Goal: Transaction & Acquisition: Purchase product/service

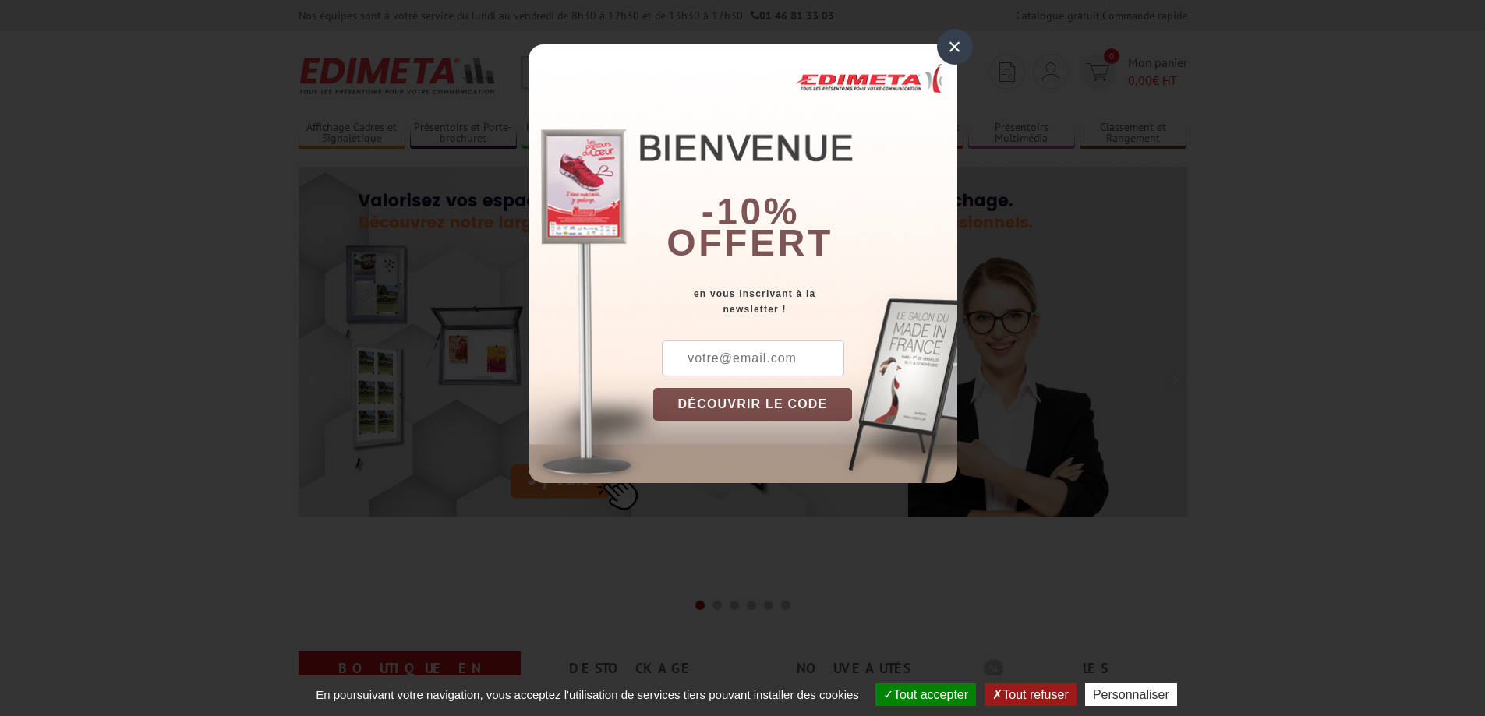
click at [959, 51] on div "×" at bounding box center [955, 47] width 36 height 36
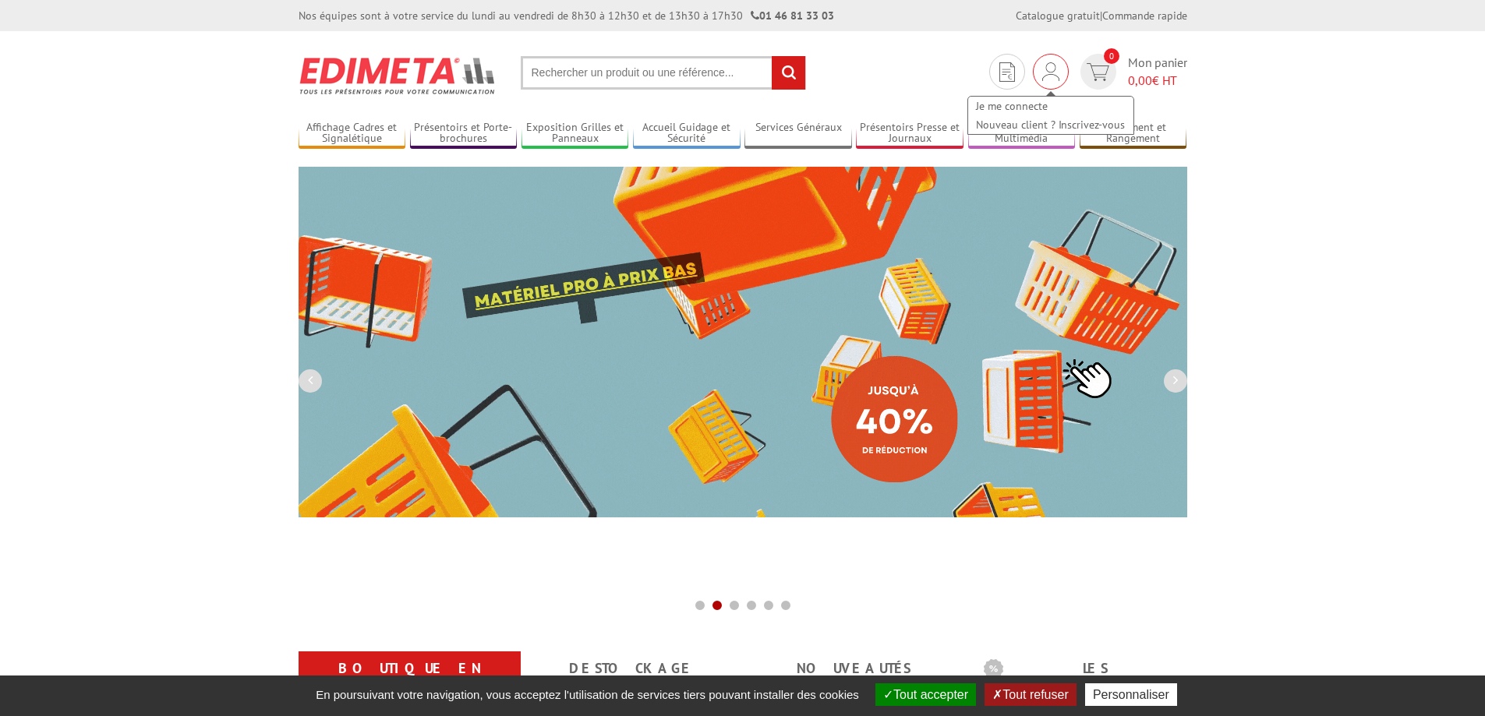
click at [1050, 87] on div "Je me connecte Nouveau client ? Inscrivez-vous" at bounding box center [1050, 107] width 168 height 55
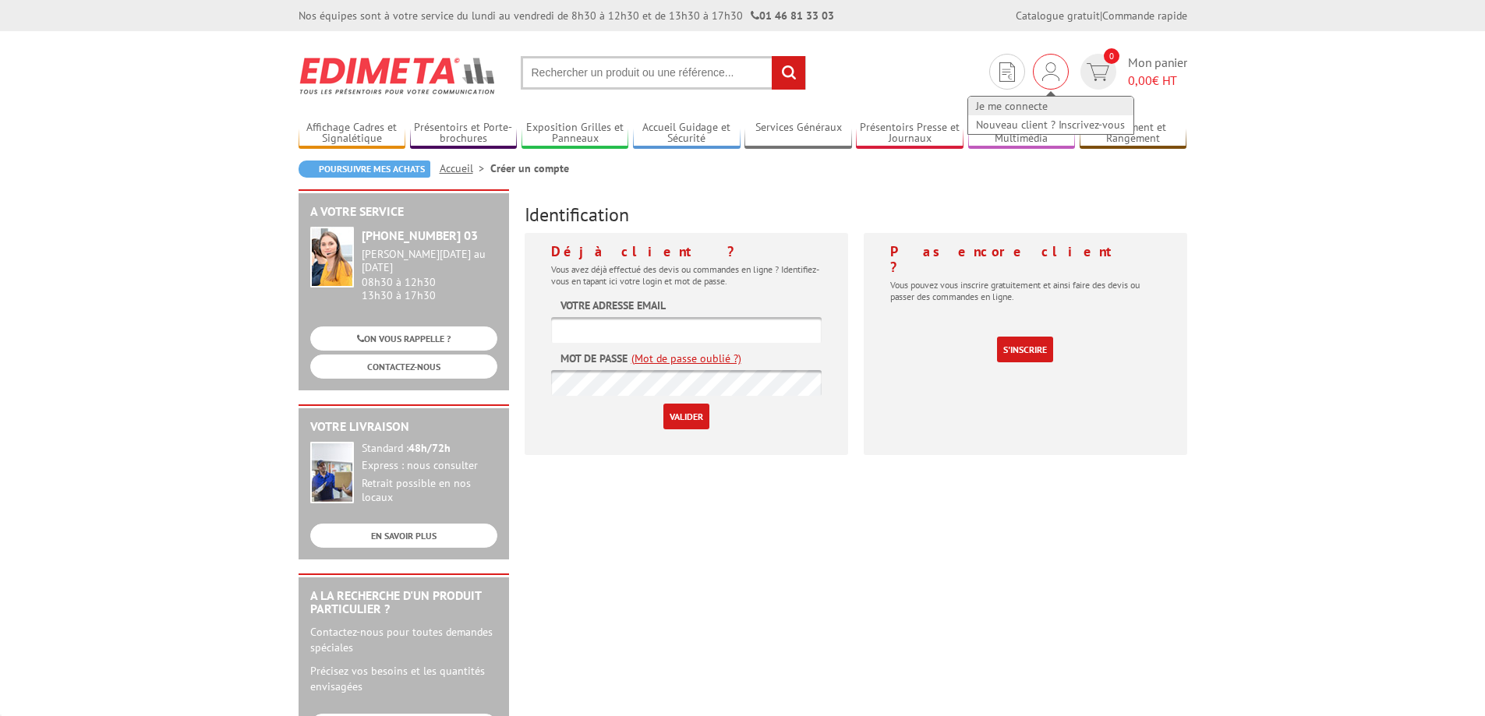
type input "[EMAIL_ADDRESS][DOMAIN_NAME]"
click at [1028, 101] on link "Je me connecte" at bounding box center [1050, 106] width 165 height 19
type input "[EMAIL_ADDRESS][DOMAIN_NAME]"
click at [693, 411] on input "Valider" at bounding box center [686, 417] width 46 height 26
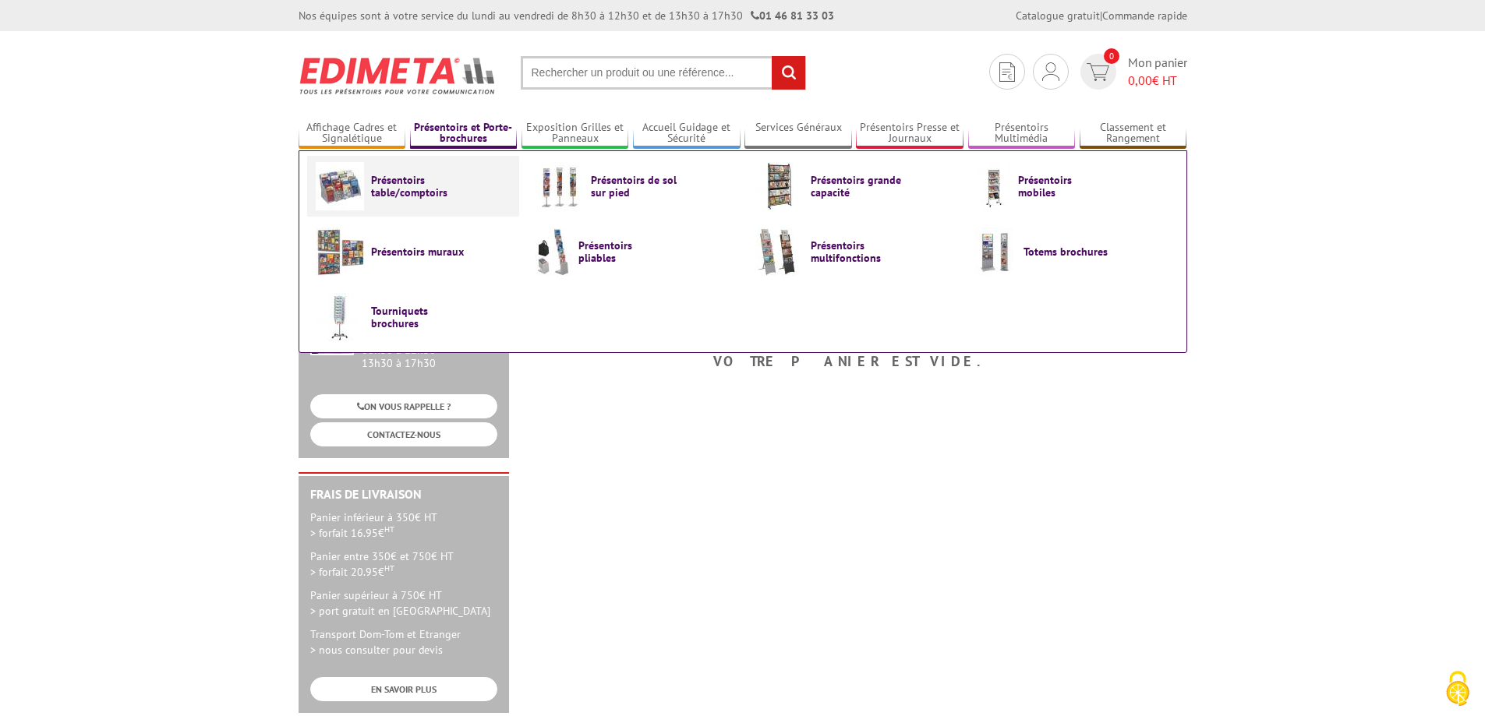
click at [416, 182] on span "Présentoirs table/comptoirs" at bounding box center [418, 186] width 94 height 25
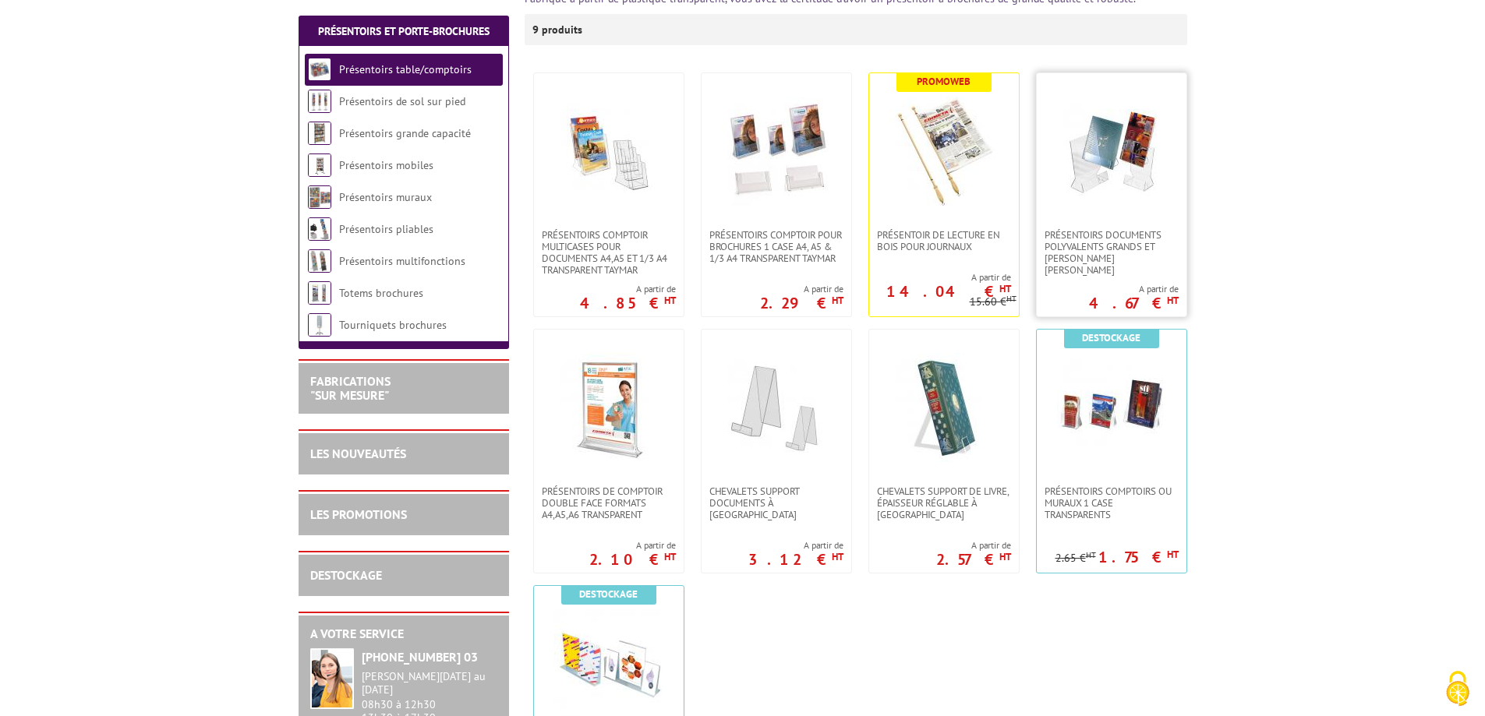
scroll to position [312, 0]
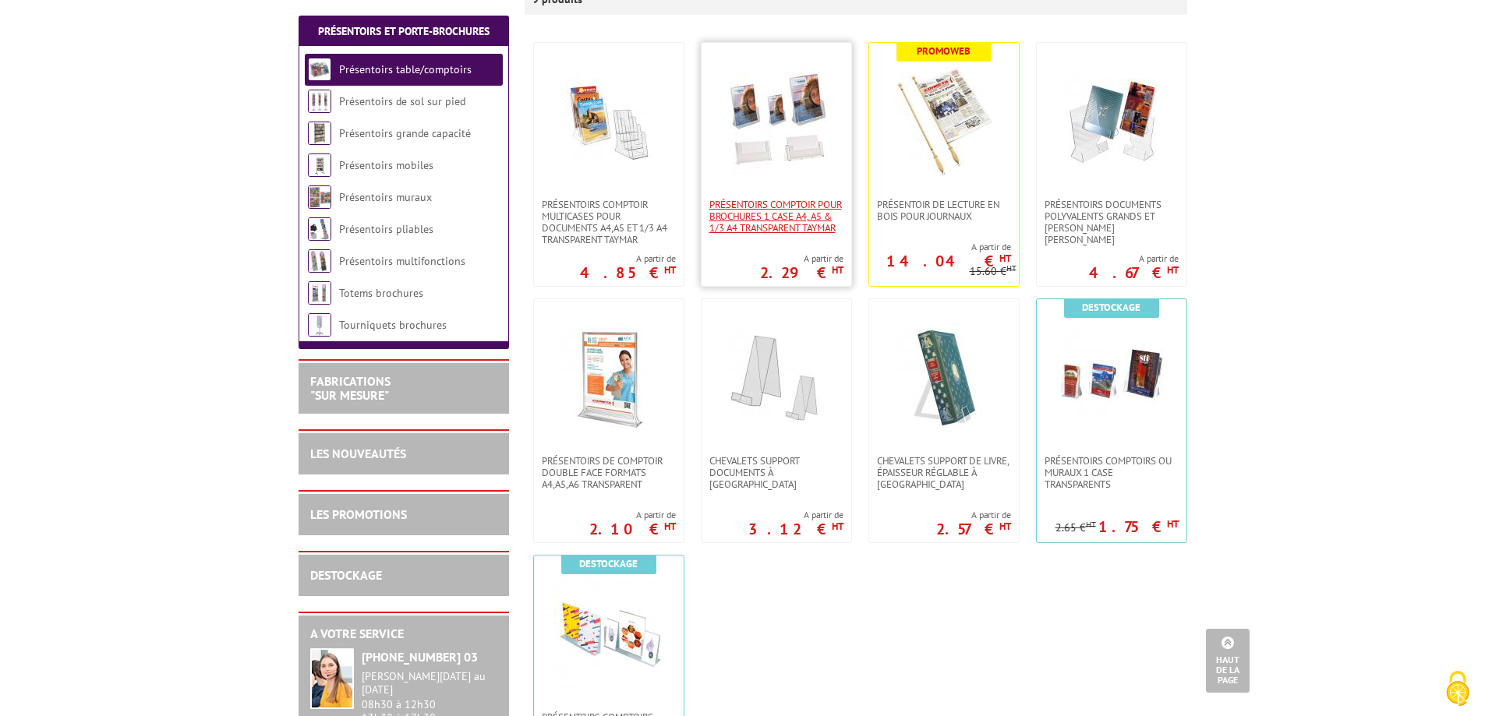
click at [779, 199] on span "PRÉSENTOIRS COMPTOIR POUR BROCHURES 1 CASE A4, A5 & 1/3 A4 TRANSPARENT taymar" at bounding box center [776, 216] width 134 height 35
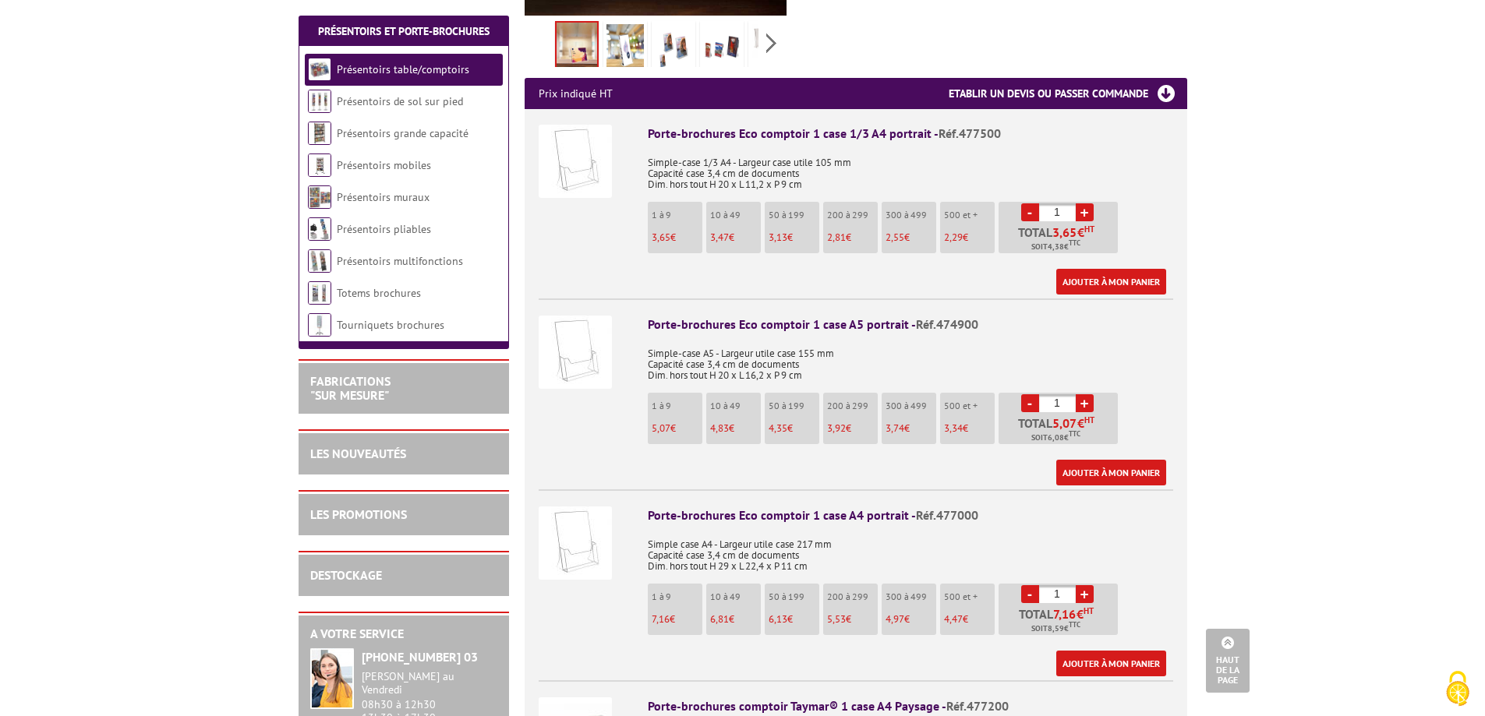
scroll to position [546, 0]
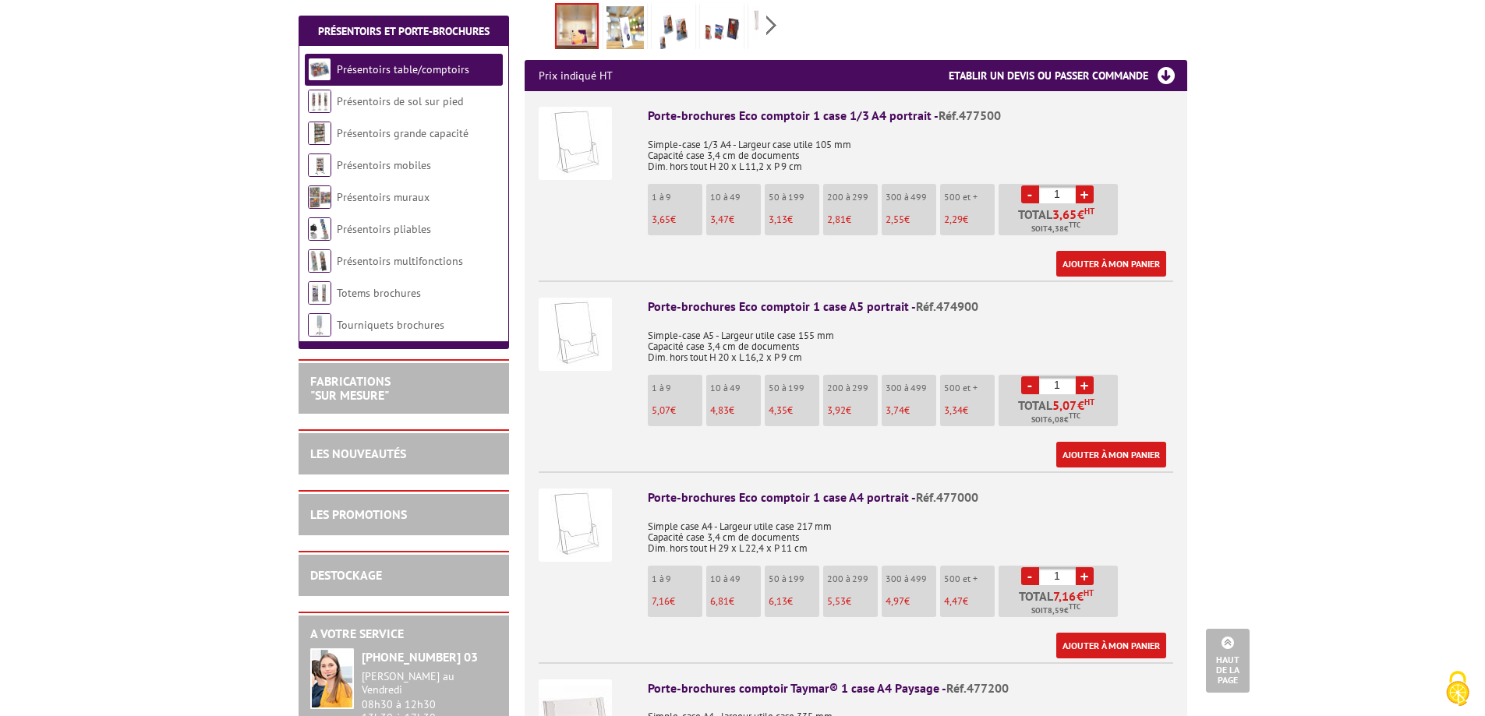
click at [1086, 390] on link "+" at bounding box center [1084, 385] width 18 height 18
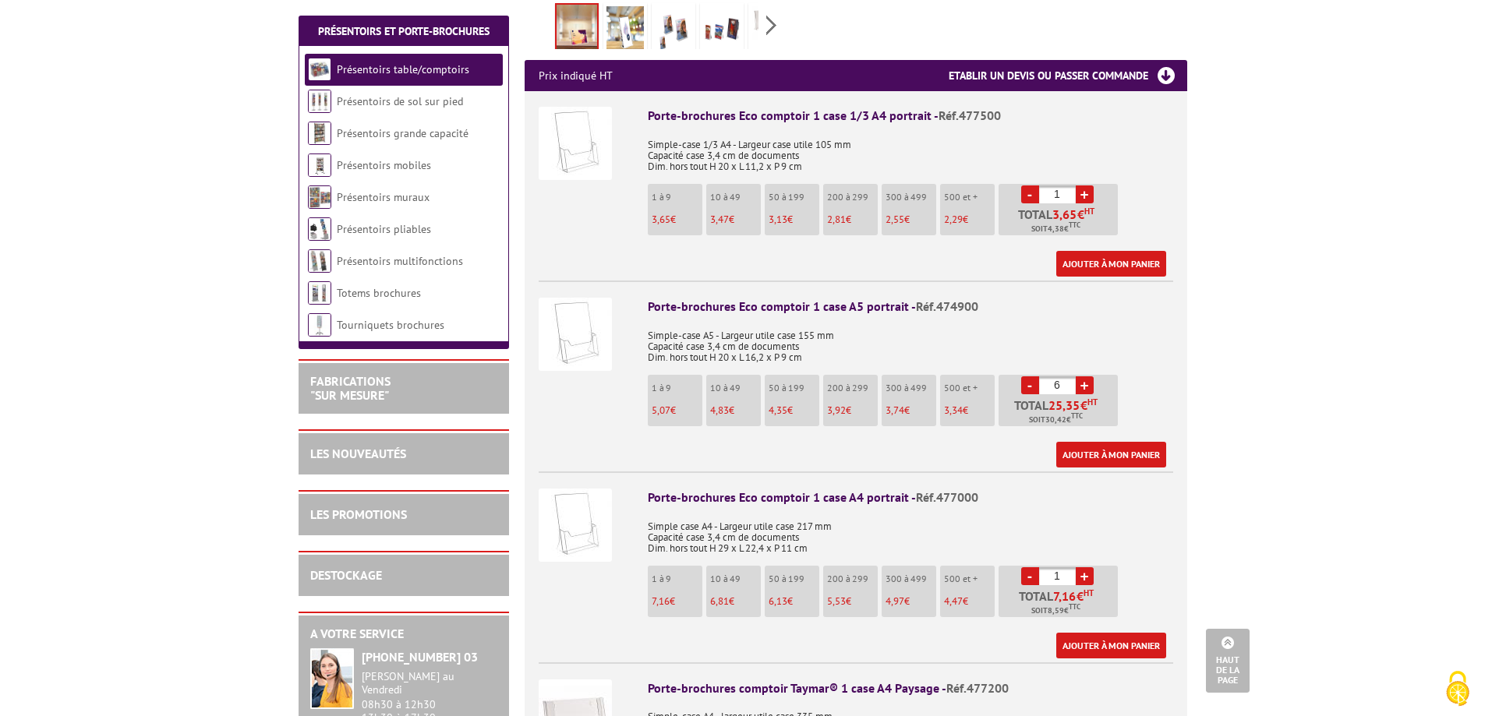
click at [1086, 390] on link "+" at bounding box center [1084, 385] width 18 height 18
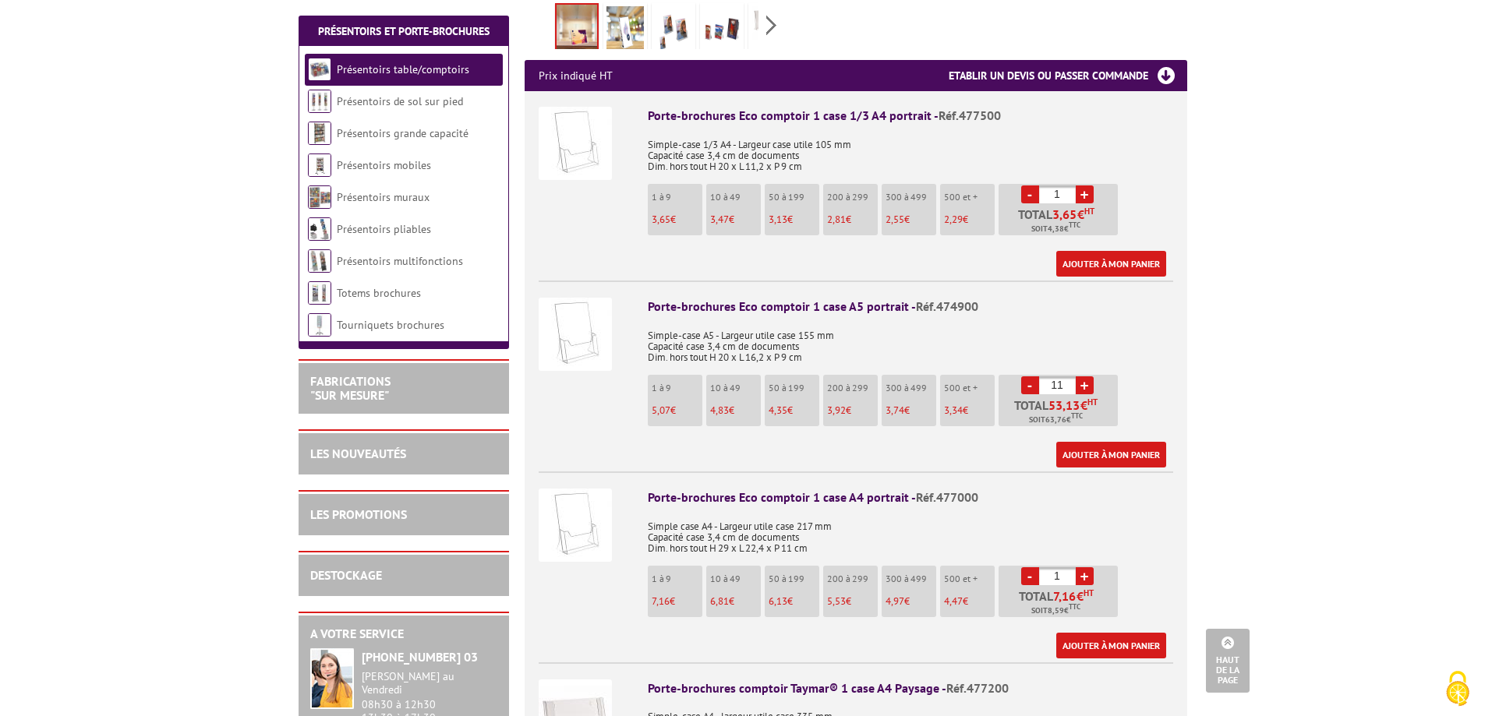
click at [1086, 390] on link "+" at bounding box center [1084, 385] width 18 height 18
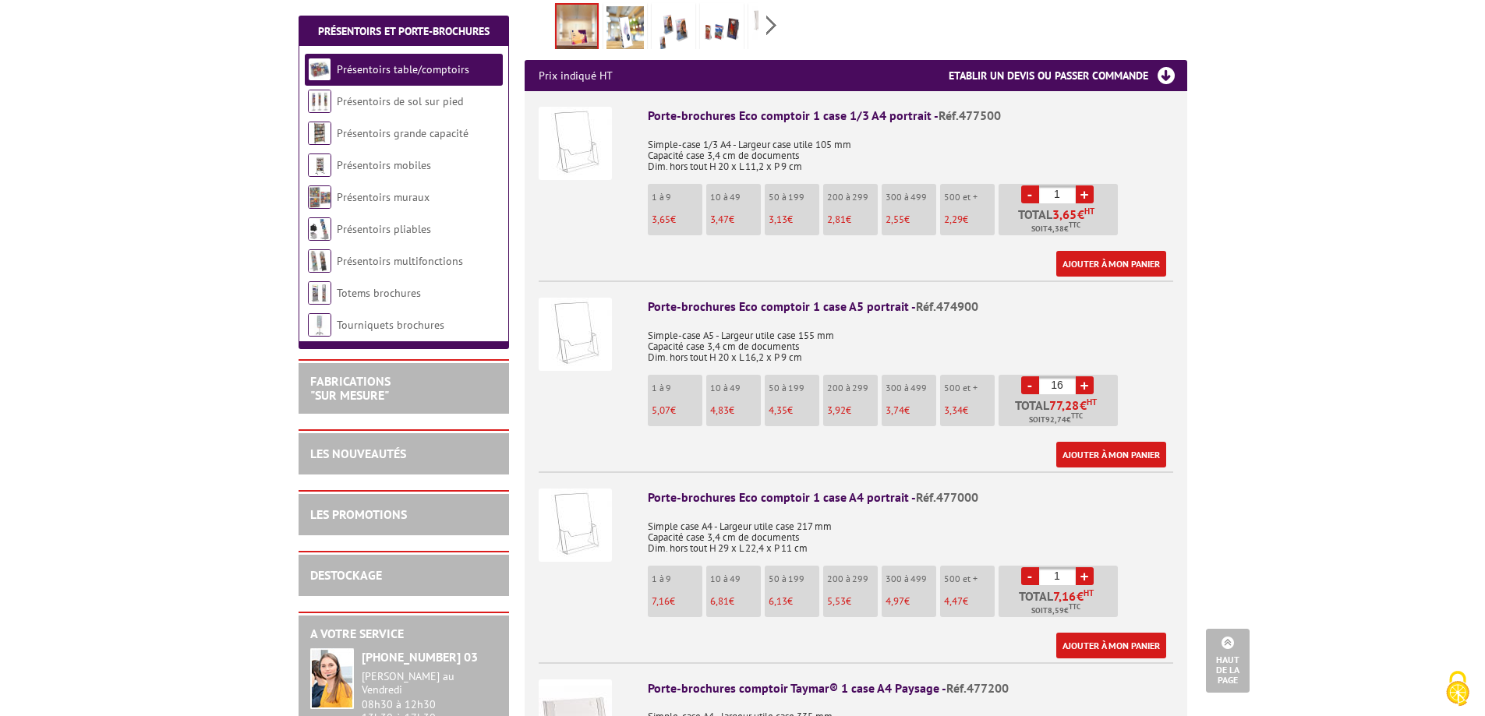
click at [1086, 390] on link "+" at bounding box center [1084, 385] width 18 height 18
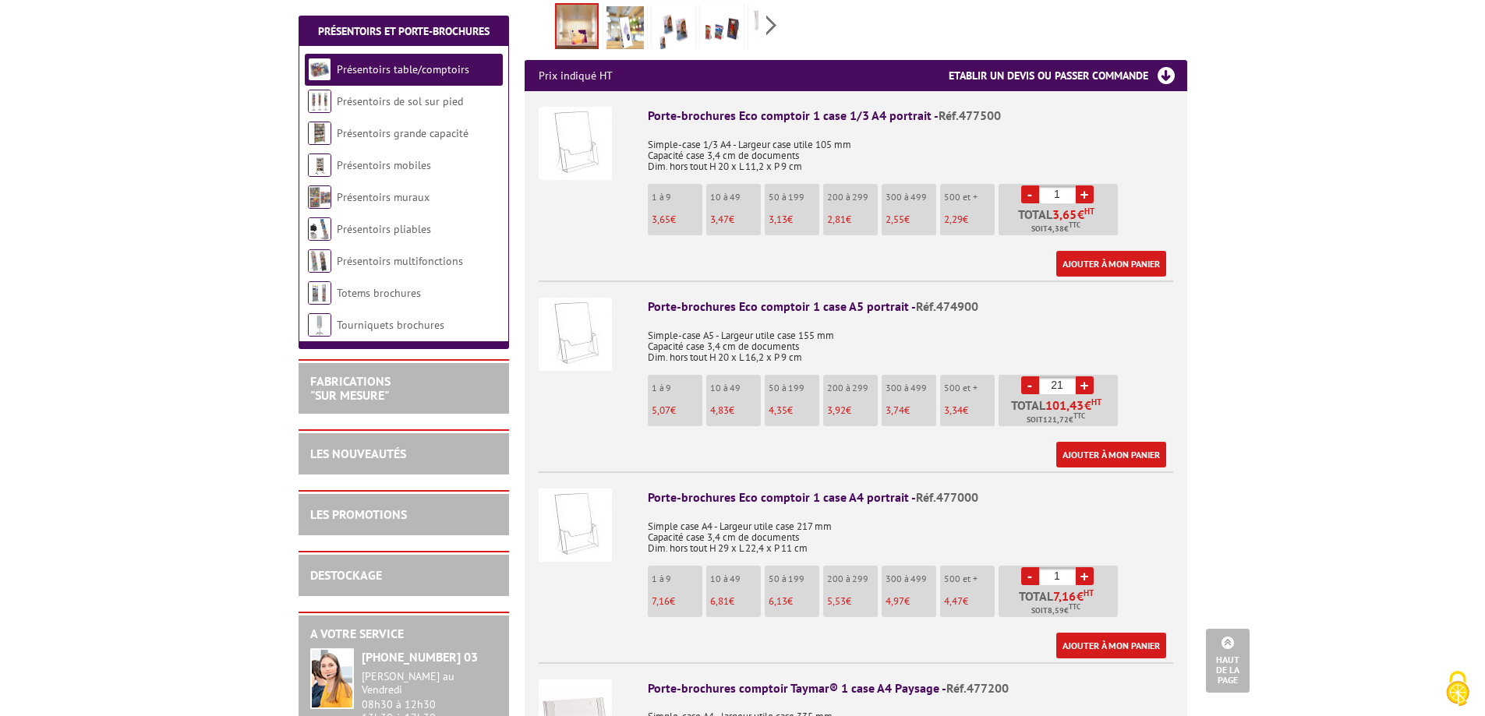
click at [1086, 390] on link "+" at bounding box center [1084, 385] width 18 height 18
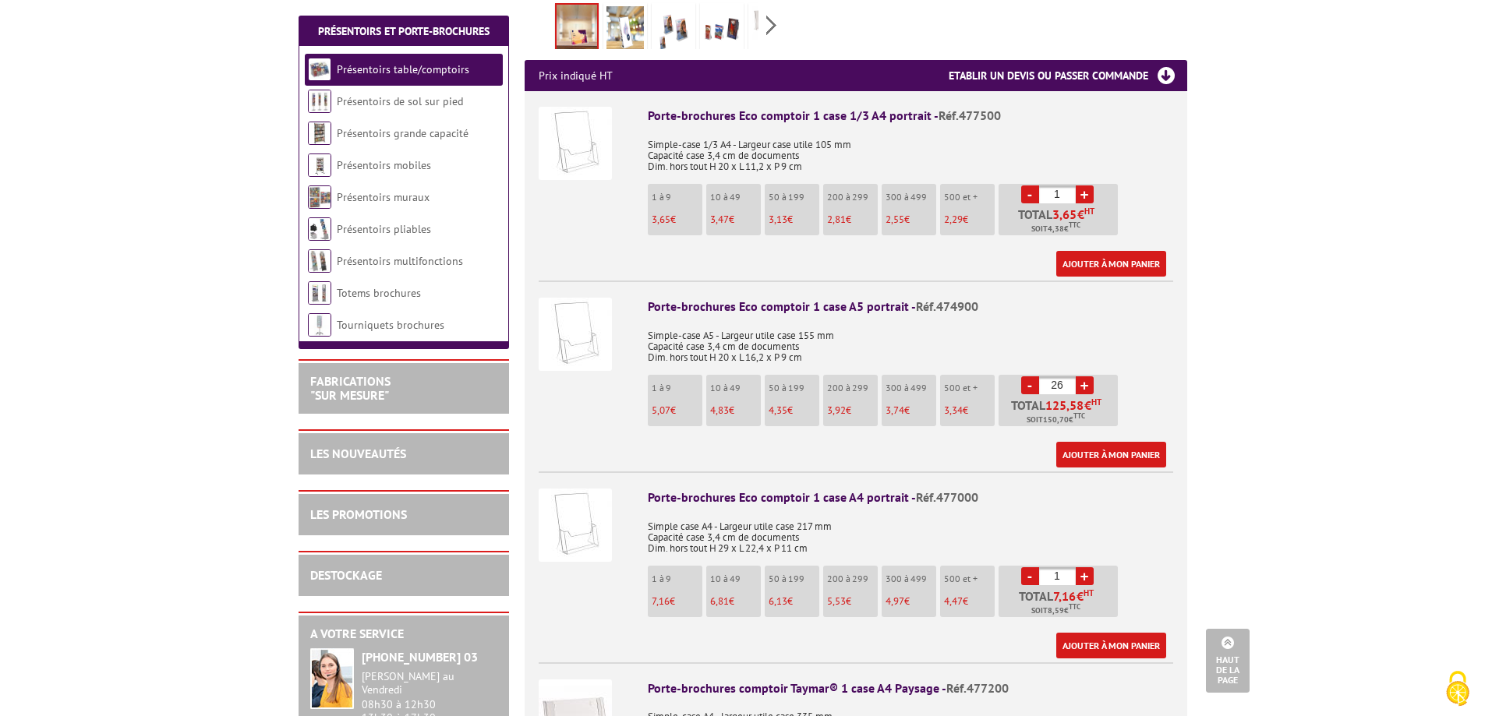
click at [1086, 390] on link "+" at bounding box center [1084, 385] width 18 height 18
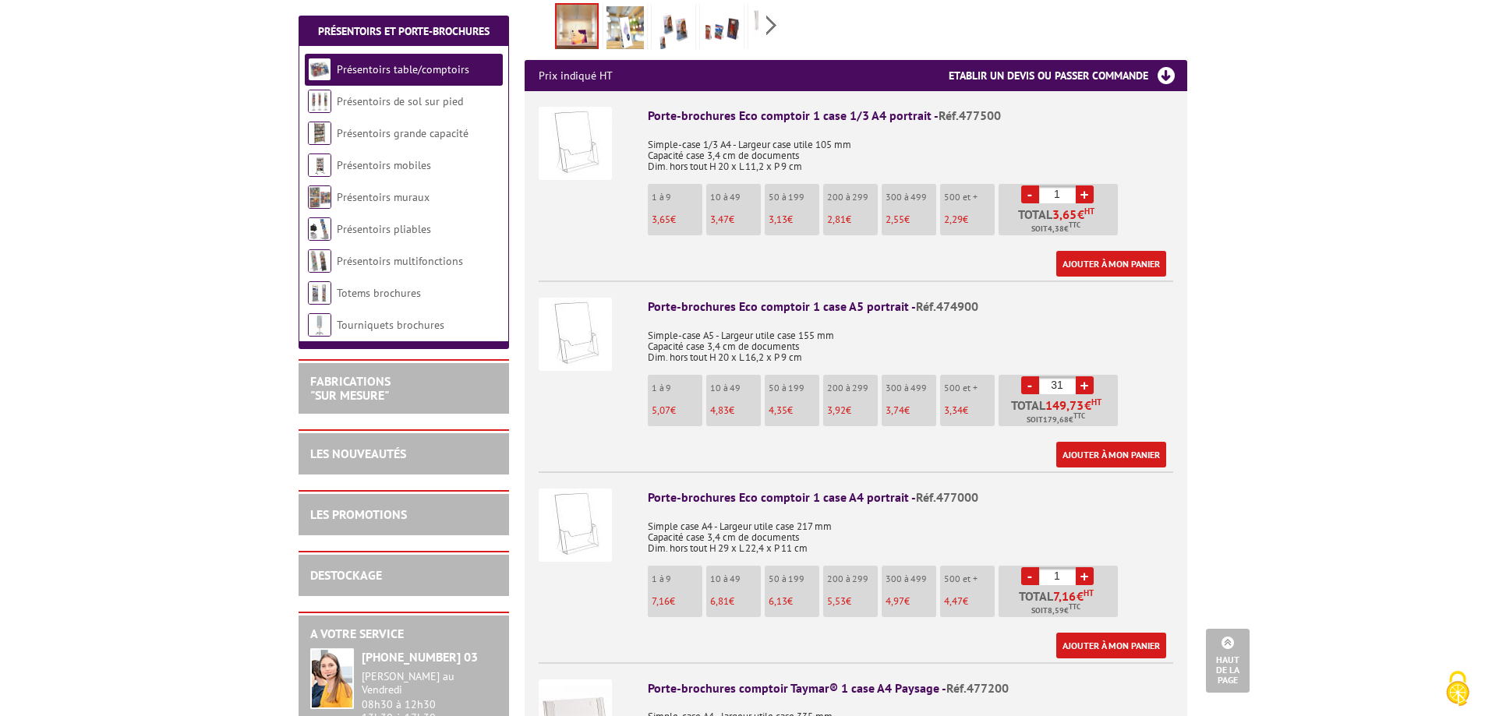
click at [1086, 390] on link "+" at bounding box center [1084, 385] width 18 height 18
click at [1024, 390] on link "-" at bounding box center [1030, 385] width 18 height 18
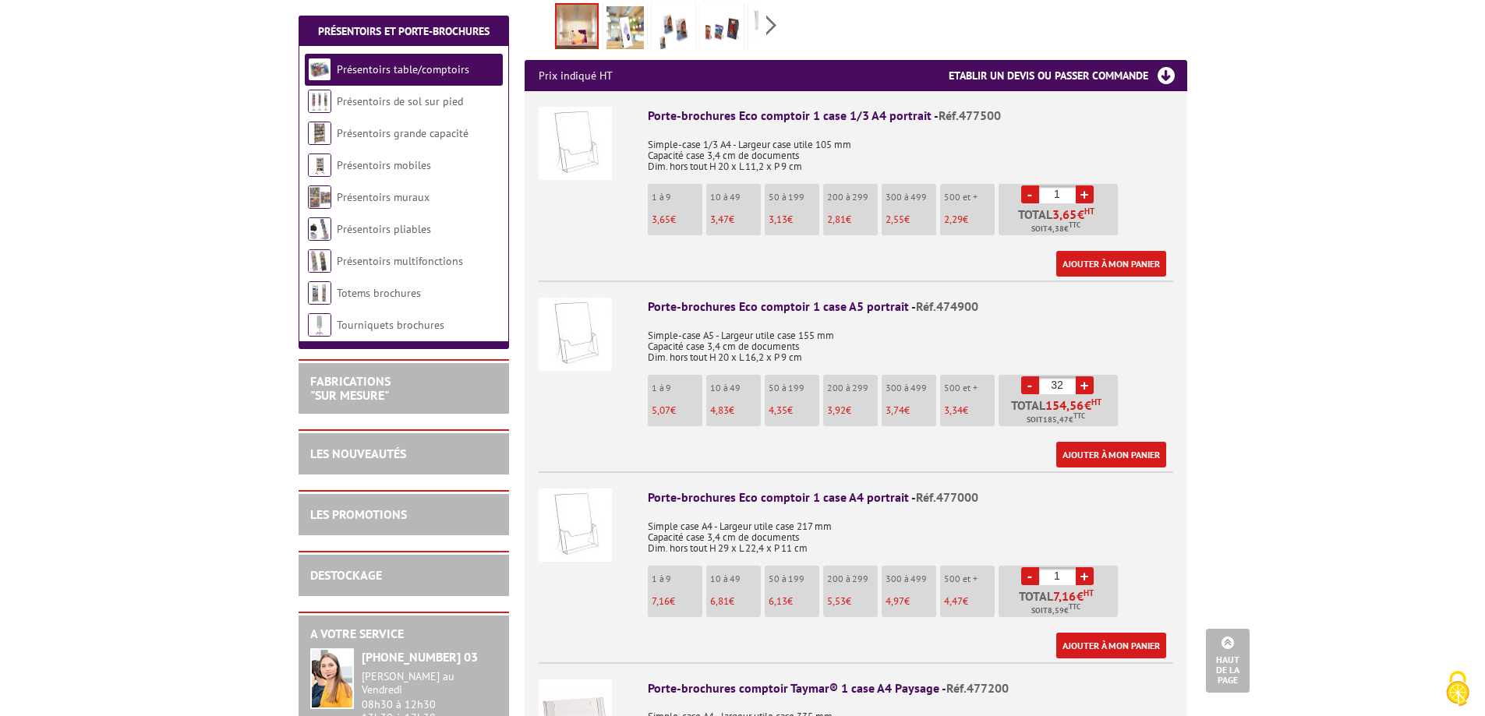
click at [1024, 390] on link "-" at bounding box center [1030, 385] width 18 height 18
type input "30"
click at [1214, 387] on body "Nos équipes sont à votre service du lundi au vendredi de 8h30 à 12h30 et de 13h…" at bounding box center [742, 642] width 1485 height 2376
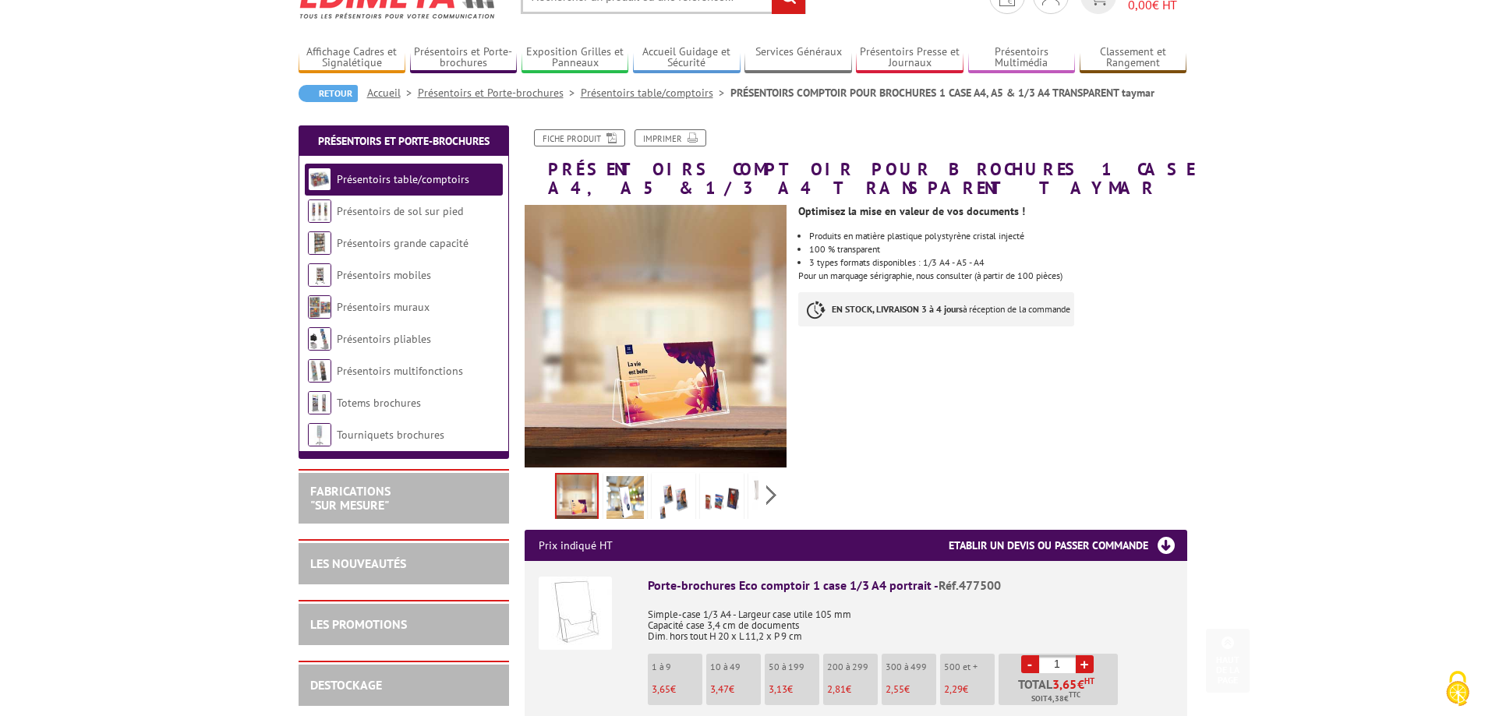
scroll to position [0, 0]
